Goal: Communication & Community: Answer question/provide support

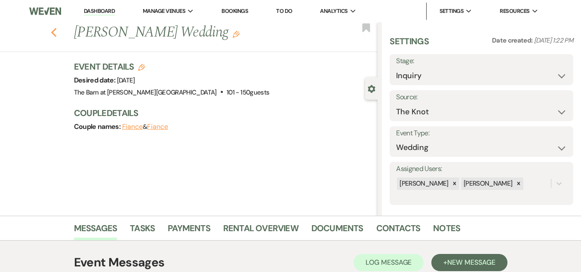
click at [57, 29] on icon "Previous" at bounding box center [54, 33] width 6 height 10
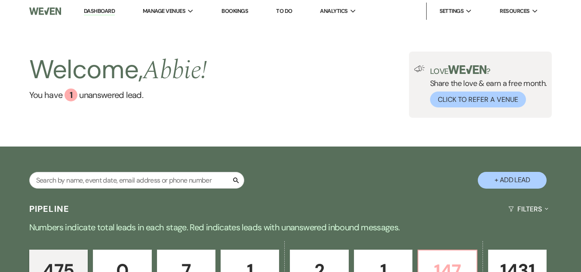
scroll to position [170, 0]
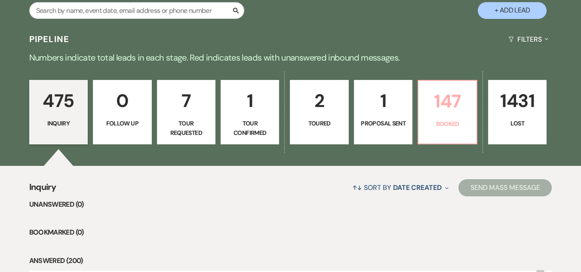
click at [450, 110] on p "147" at bounding box center [447, 101] width 47 height 29
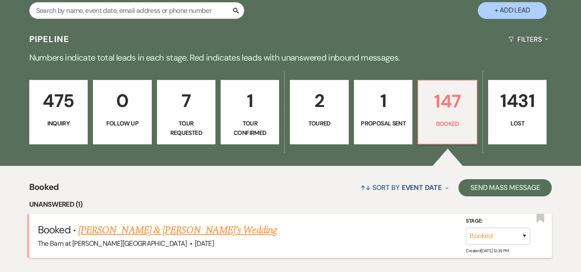
click at [181, 228] on link "[PERSON_NAME] & [PERSON_NAME]'s Wedding" at bounding box center [177, 230] width 199 height 15
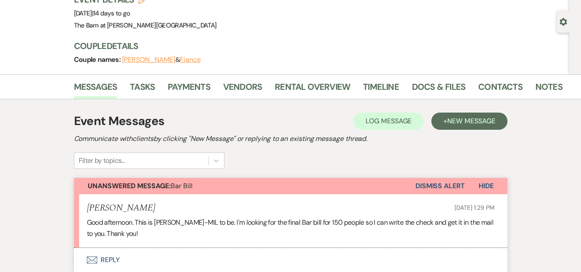
scroll to position [43, 0]
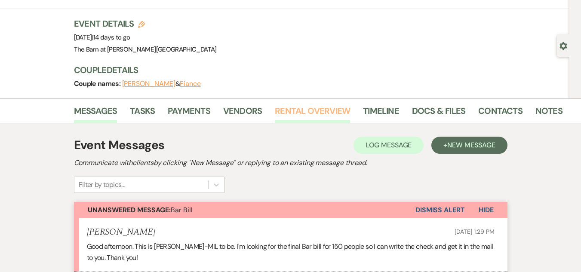
click at [311, 106] on link "Rental Overview" at bounding box center [312, 113] width 75 height 19
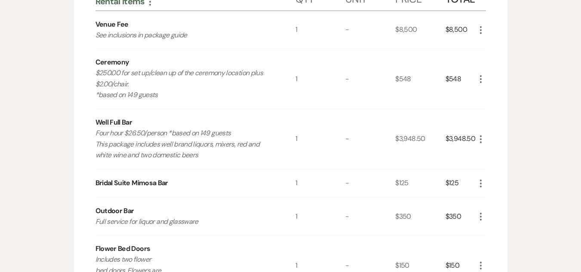
scroll to position [258, 0]
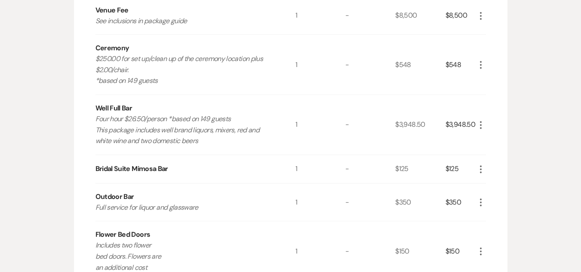
click at [480, 127] on icon "More" at bounding box center [481, 125] width 10 height 10
click at [491, 142] on button "Pencil Edit" at bounding box center [498, 142] width 45 height 14
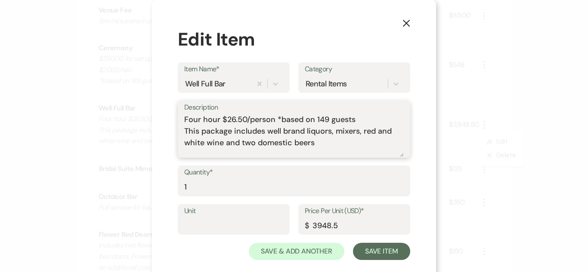
click at [325, 119] on textarea "Four hour $26.50/person *based on 149 guests This package includes well brand l…" at bounding box center [293, 135] width 219 height 43
type textarea "Four hour $26.50/person *based on 150 guests This package includes well brand l…"
click at [345, 228] on input "3948.5" at bounding box center [354, 225] width 99 height 17
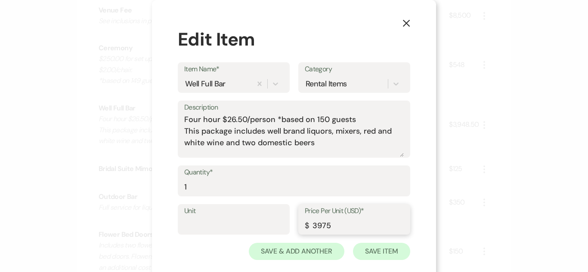
type input "3975"
click at [389, 252] on button "Save Item" at bounding box center [381, 251] width 57 height 17
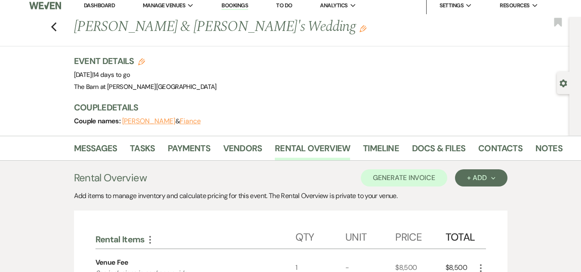
scroll to position [0, 0]
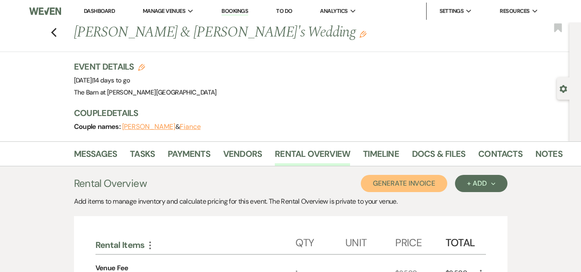
click at [406, 184] on button "Generate Invoice" at bounding box center [404, 183] width 86 height 17
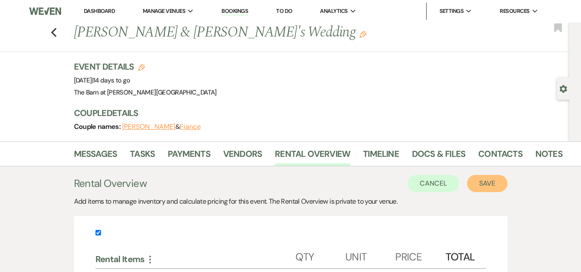
click at [480, 182] on button "Save" at bounding box center [487, 183] width 40 height 17
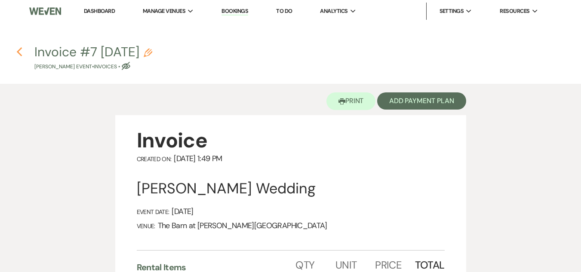
click at [17, 52] on icon "Previous" at bounding box center [19, 52] width 6 height 10
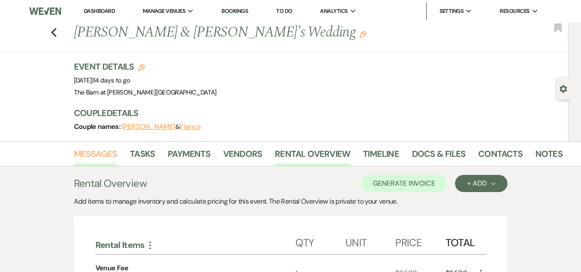
click at [99, 150] on link "Messages" at bounding box center [95, 156] width 43 height 19
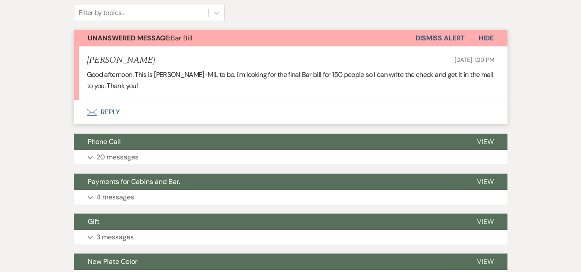
click at [105, 111] on button "Envelope Reply" at bounding box center [291, 112] width 434 height 24
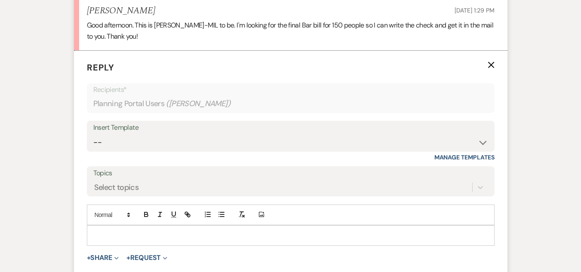
scroll to position [284, 0]
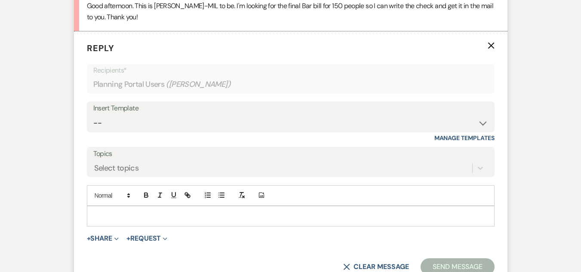
click at [172, 217] on p at bounding box center [291, 216] width 394 height 9
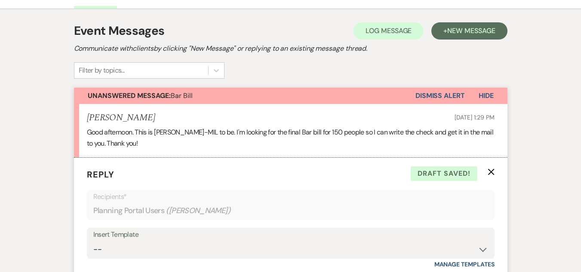
scroll to position [26, 0]
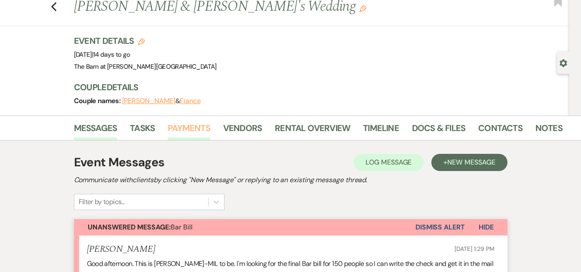
click at [198, 129] on link "Payments" at bounding box center [189, 130] width 43 height 19
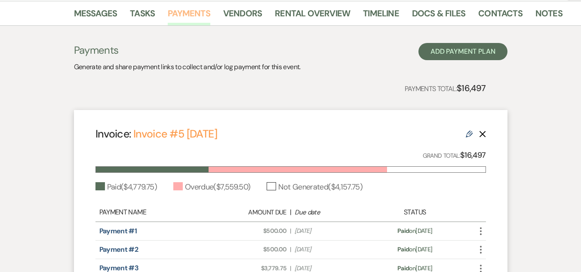
scroll to position [43, 0]
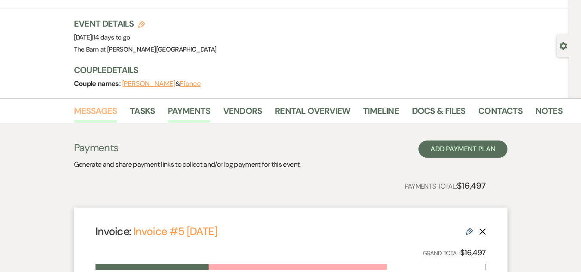
click at [94, 112] on link "Messages" at bounding box center [95, 113] width 43 height 19
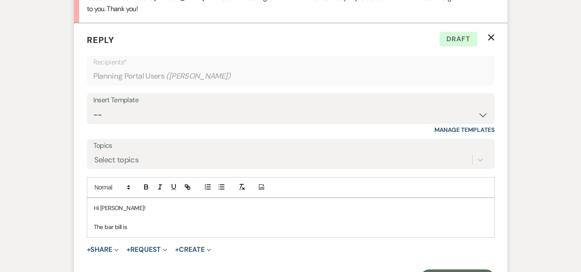
scroll to position [316, 0]
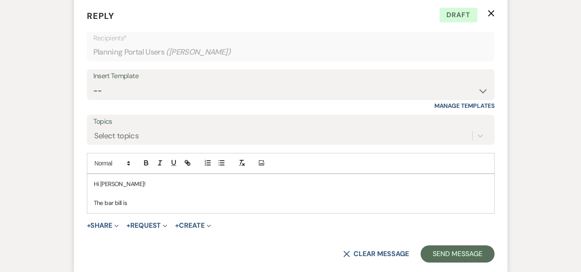
click at [221, 203] on p "The bar bill is" at bounding box center [291, 202] width 394 height 9
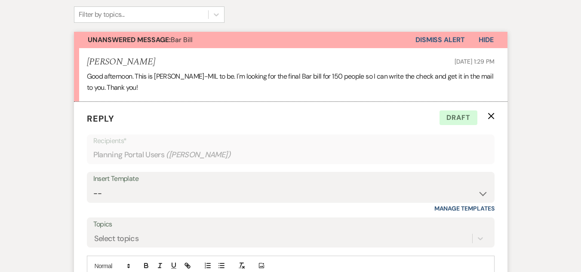
scroll to position [101, 0]
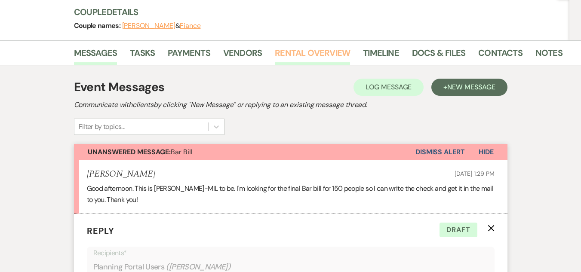
click at [317, 52] on link "Rental Overview" at bounding box center [312, 55] width 75 height 19
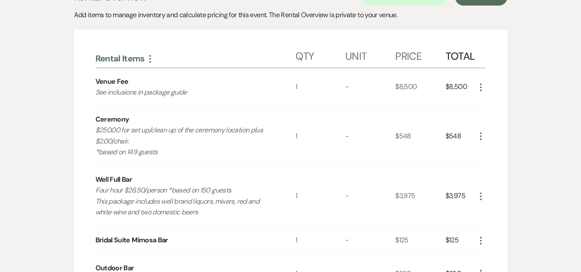
scroll to position [187, 0]
drag, startPoint x: 441, startPoint y: 196, endPoint x: 465, endPoint y: 199, distance: 24.3
click at [465, 199] on div "Well Full Bar Four hour $26.50/person *based on 150 guests This package include…" at bounding box center [290, 196] width 391 height 60
copy div "$3,975"
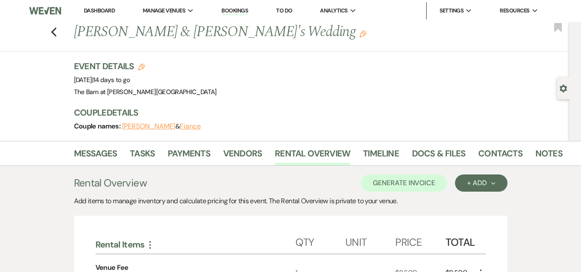
scroll to position [0, 0]
click at [95, 153] on link "Messages" at bounding box center [95, 156] width 43 height 19
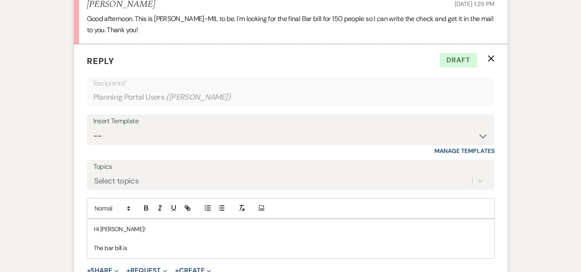
scroll to position [316, 0]
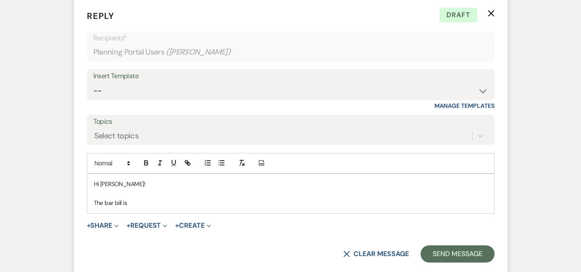
click at [228, 207] on p "The bar bill is" at bounding box center [291, 202] width 394 height 9
click at [231, 206] on p "The bar bill is $3,975" at bounding box center [291, 202] width 394 height 9
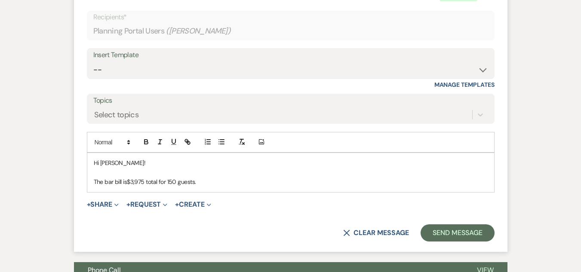
scroll to position [359, 0]
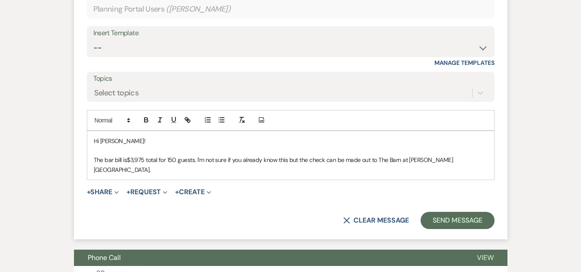
click at [465, 156] on p "The bar bill is $3,975 total for 150 guests. I'm not sure if you already know t…" at bounding box center [291, 164] width 394 height 19
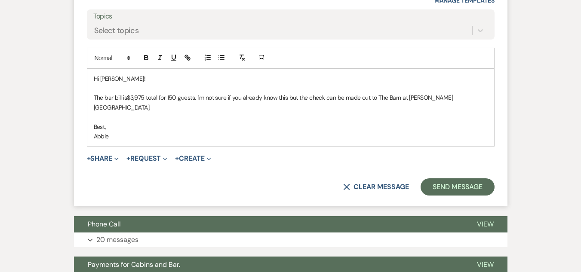
scroll to position [422, 0]
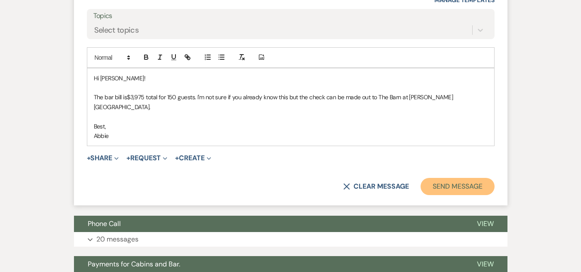
click at [465, 178] on button "Send Message" at bounding box center [458, 186] width 74 height 17
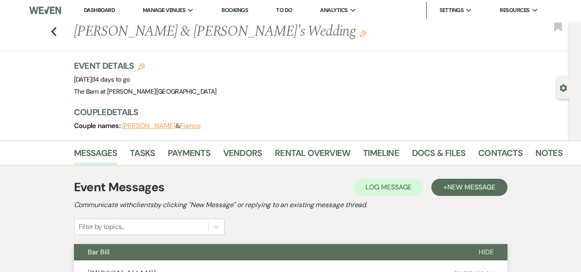
scroll to position [0, 0]
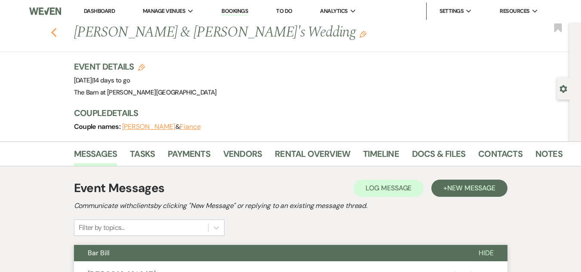
click at [54, 31] on icon "Previous" at bounding box center [54, 33] width 6 height 10
